Goal: Task Accomplishment & Management: Manage account settings

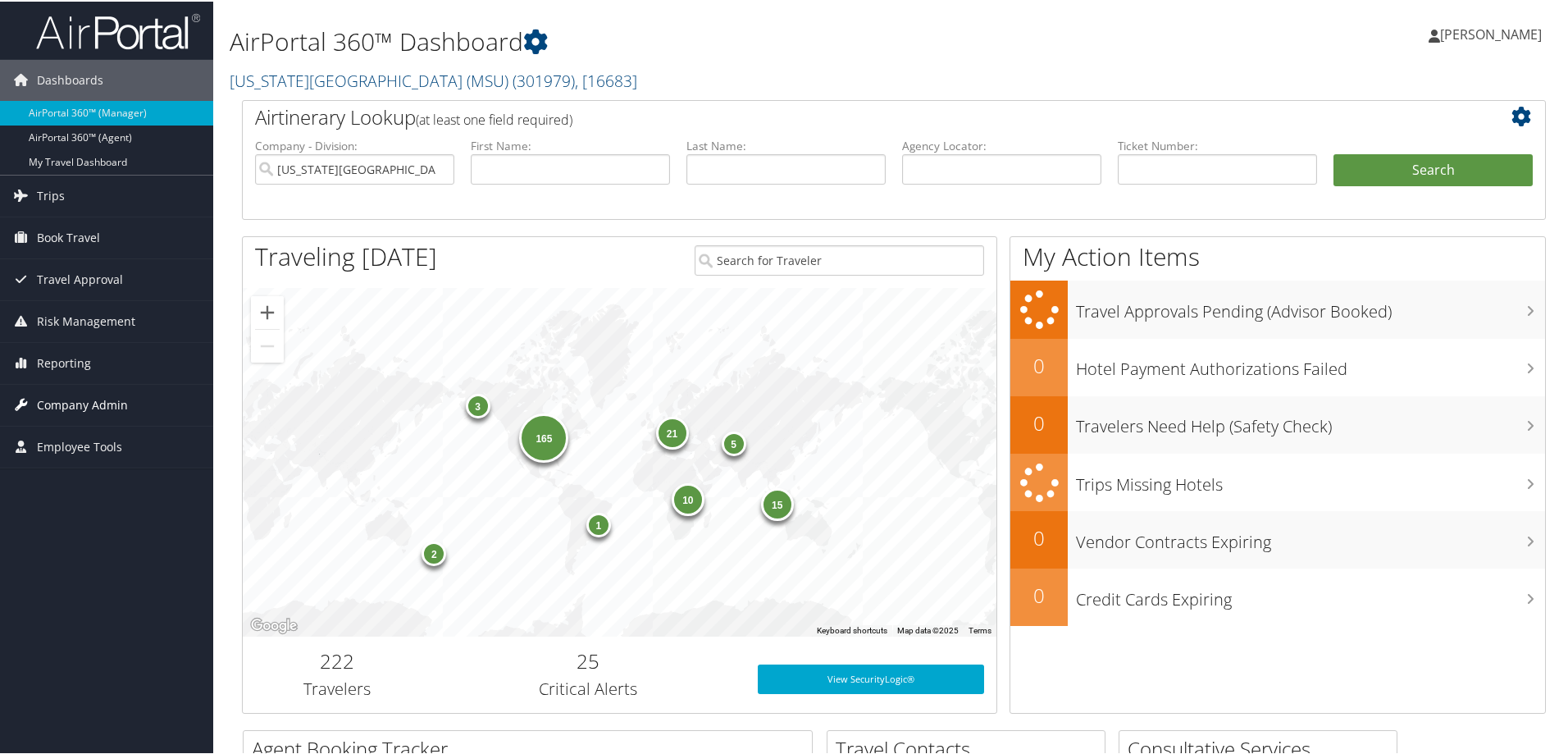
click at [76, 397] on span "Company Admin" at bounding box center [83, 403] width 91 height 41
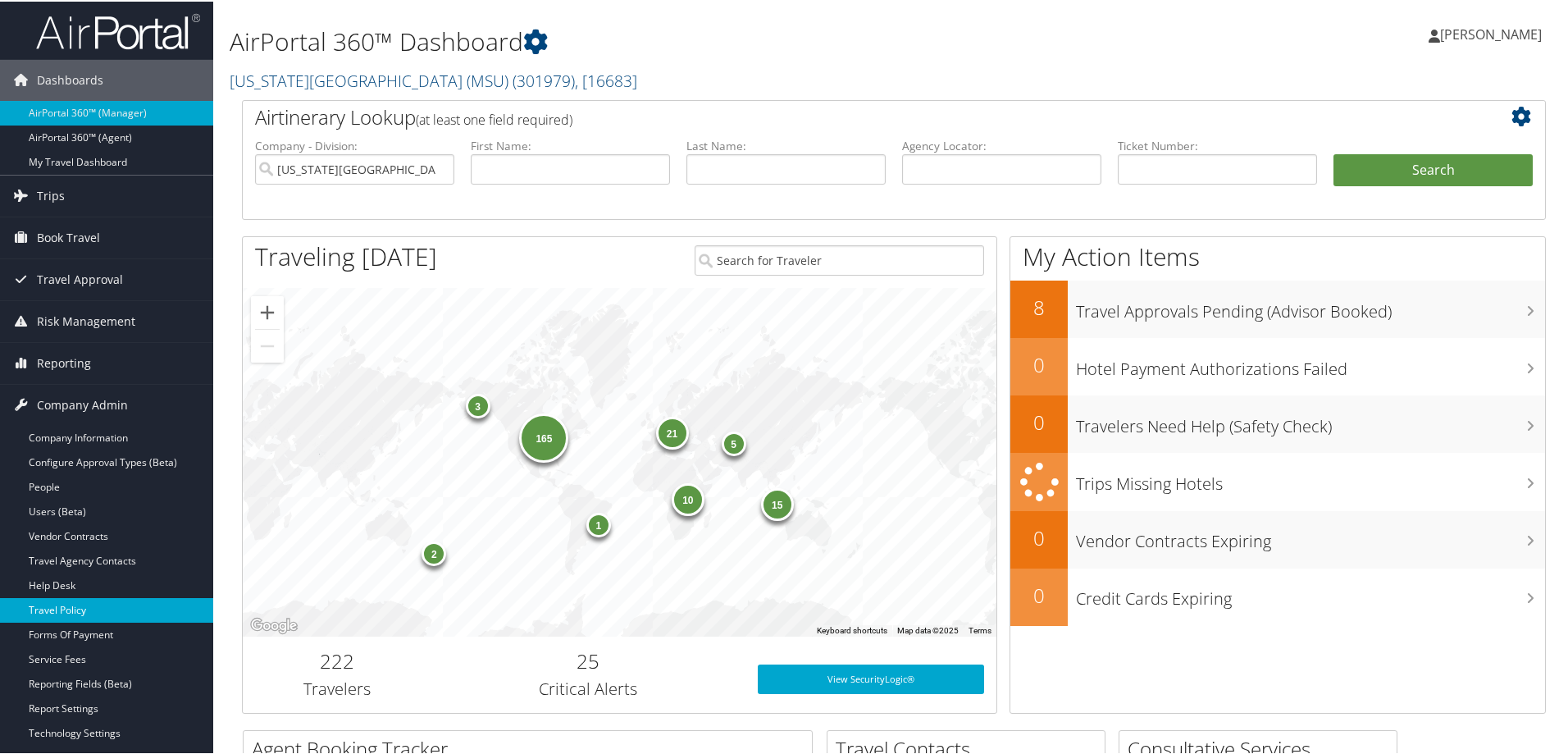
click at [71, 605] on link "Travel Policy" at bounding box center [106, 608] width 213 height 25
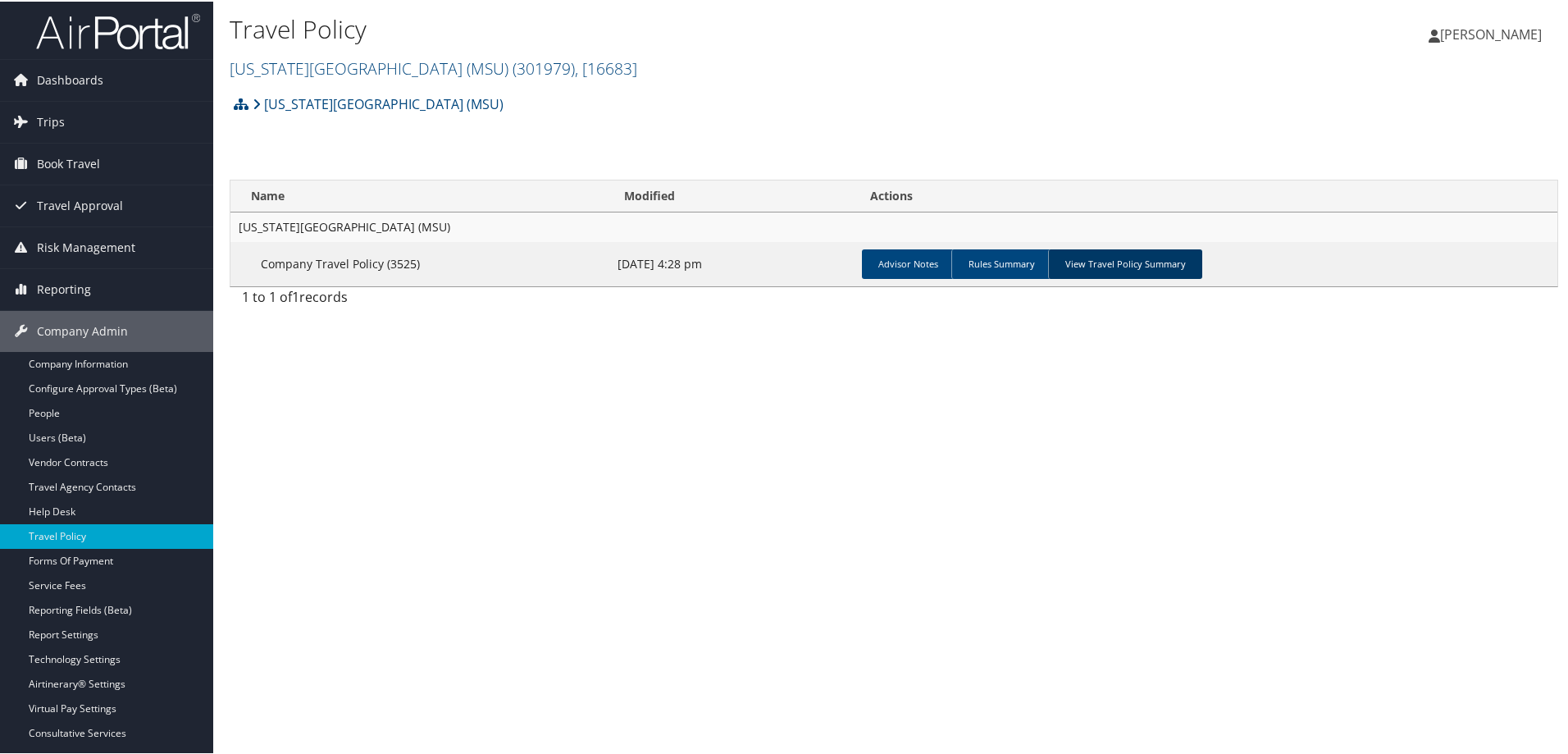
click at [1136, 261] on link "View Travel Policy Summary" at bounding box center [1126, 262] width 155 height 30
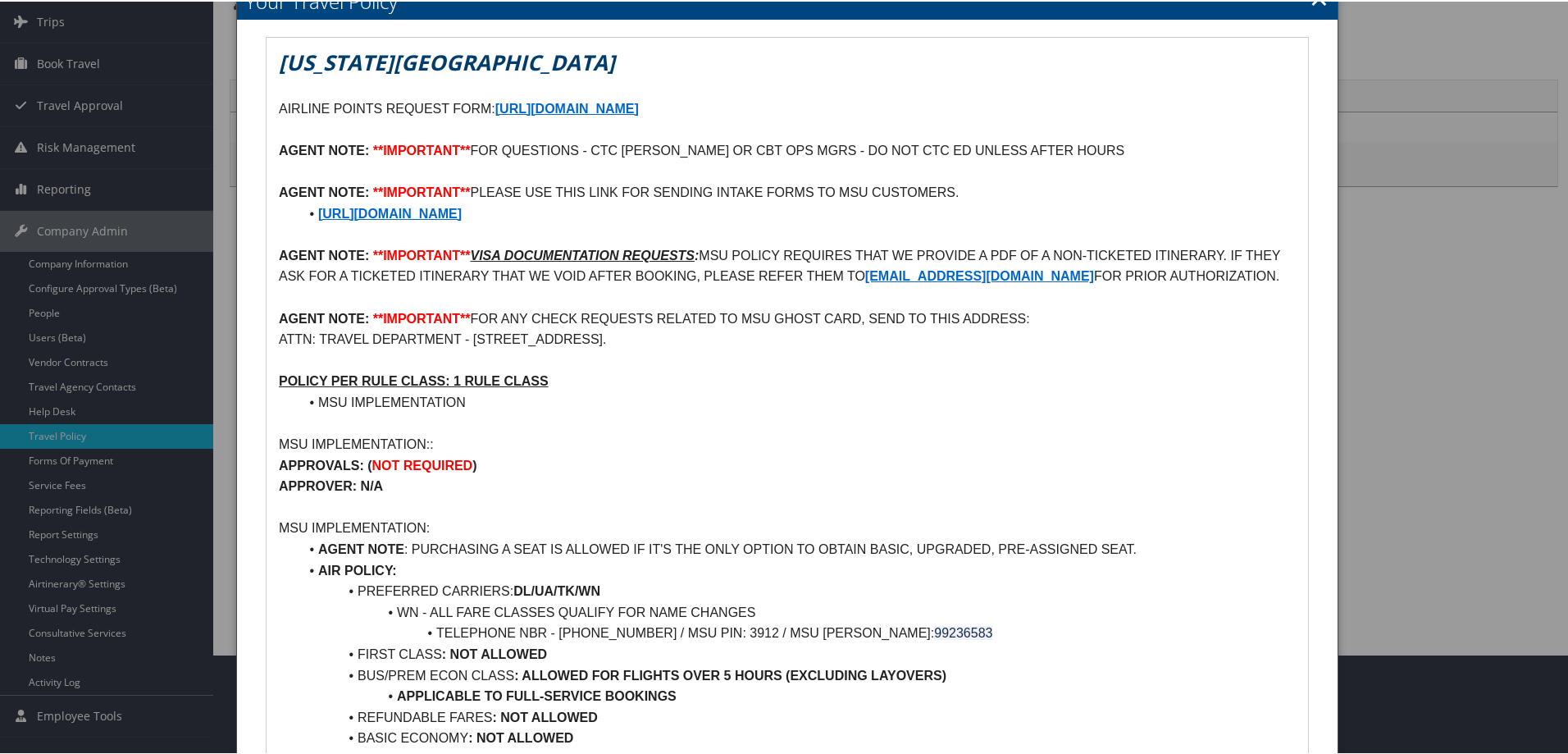
scroll to position [103, 0]
